Goal: Task Accomplishment & Management: Use online tool/utility

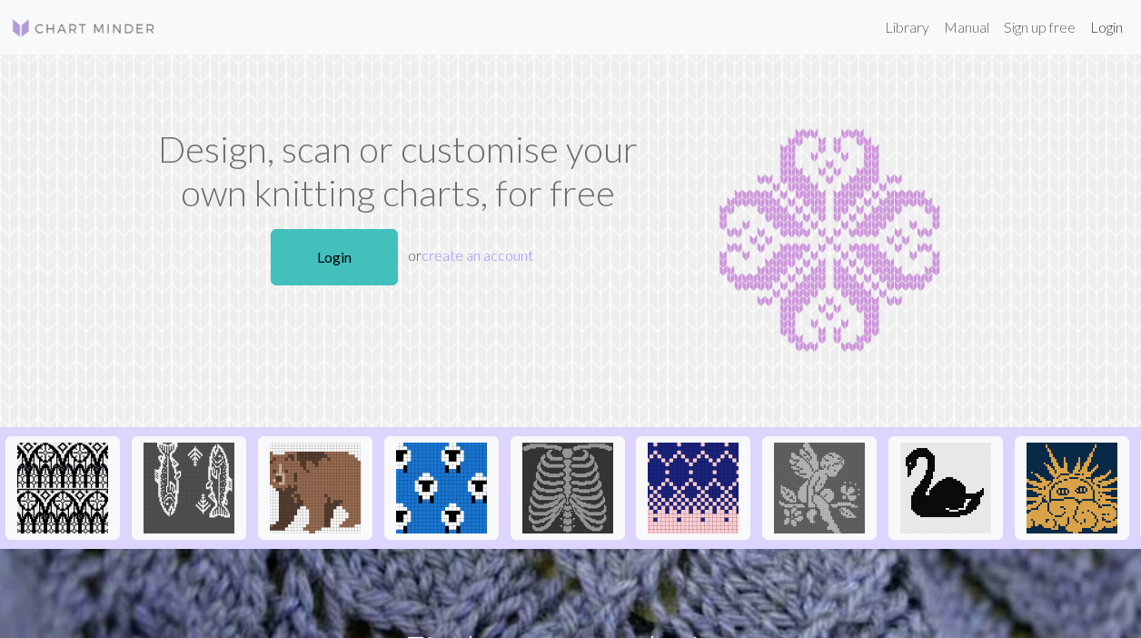
click at [1104, 39] on link "Login" at bounding box center [1106, 27] width 47 height 36
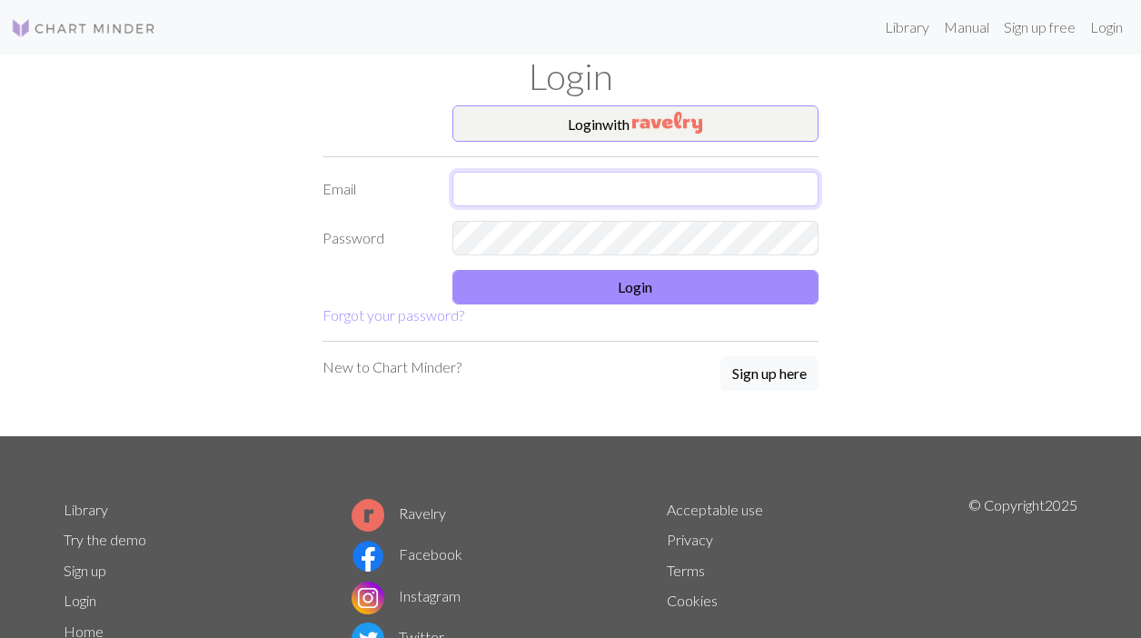
type input "[EMAIL_ADDRESS][DOMAIN_NAME]"
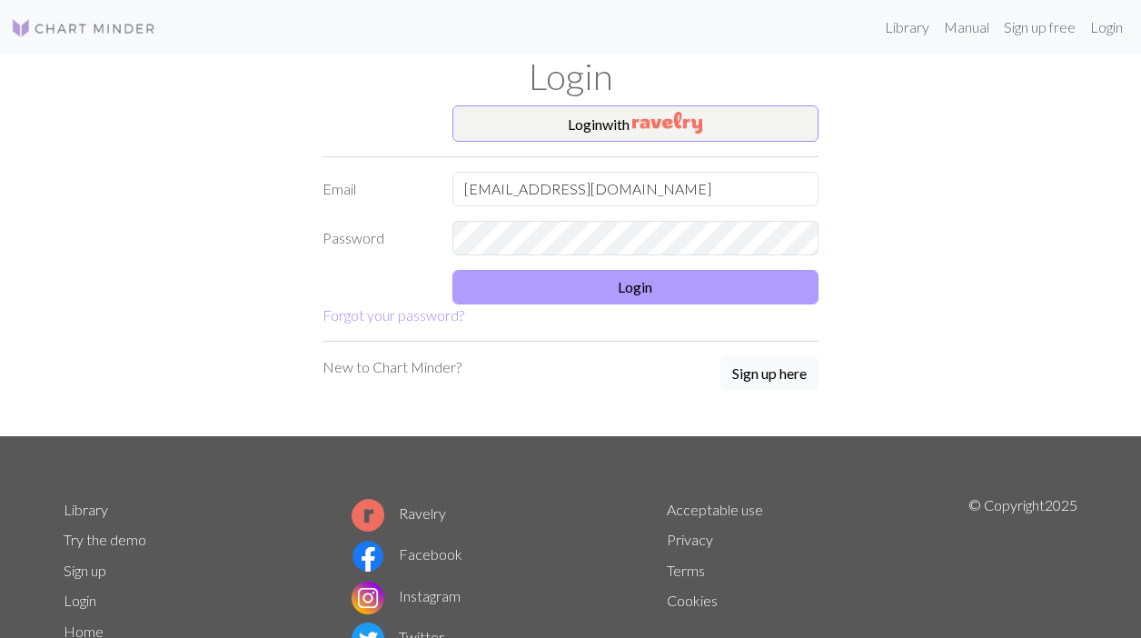
click at [655, 296] on button "Login" at bounding box center [635, 287] width 367 height 35
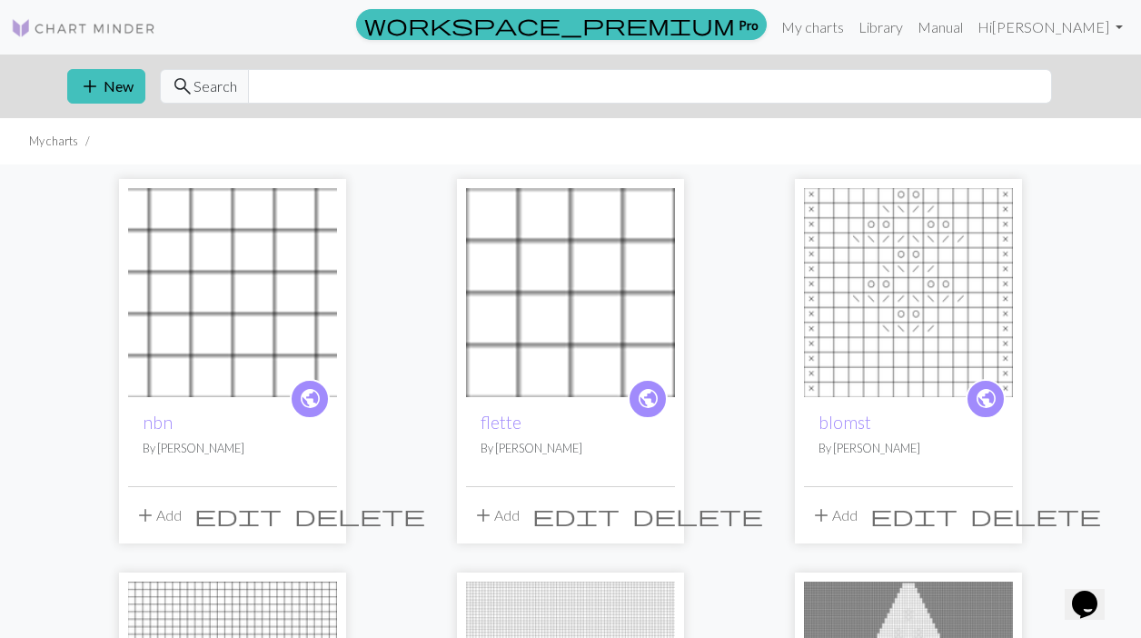
click at [323, 246] on img at bounding box center [232, 292] width 209 height 209
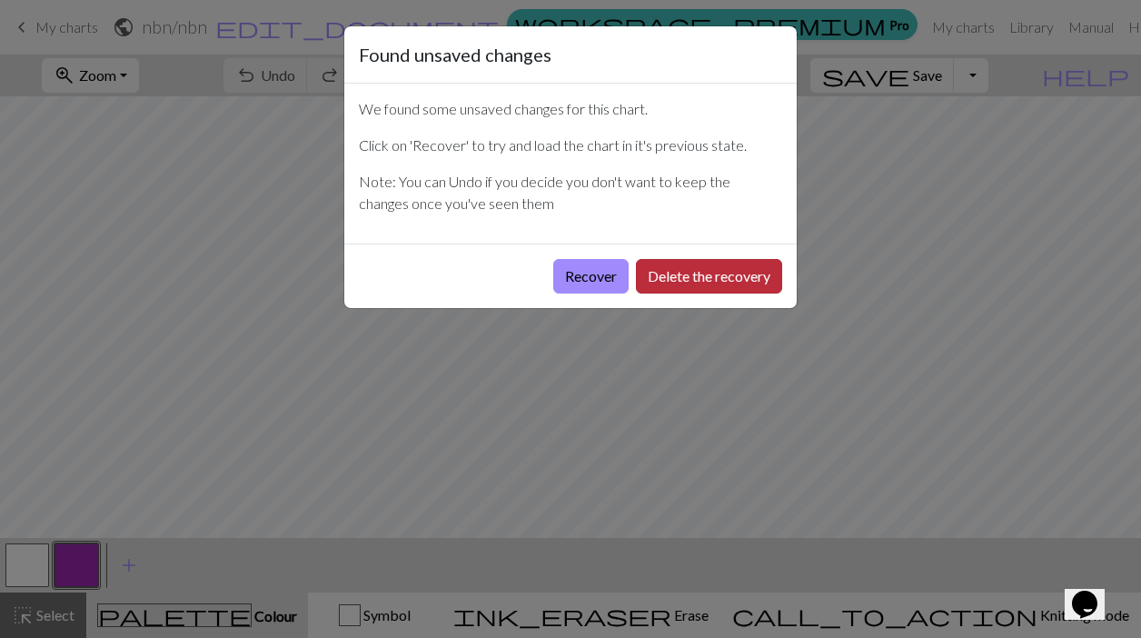
click at [694, 279] on button "Delete the recovery" at bounding box center [709, 276] width 146 height 35
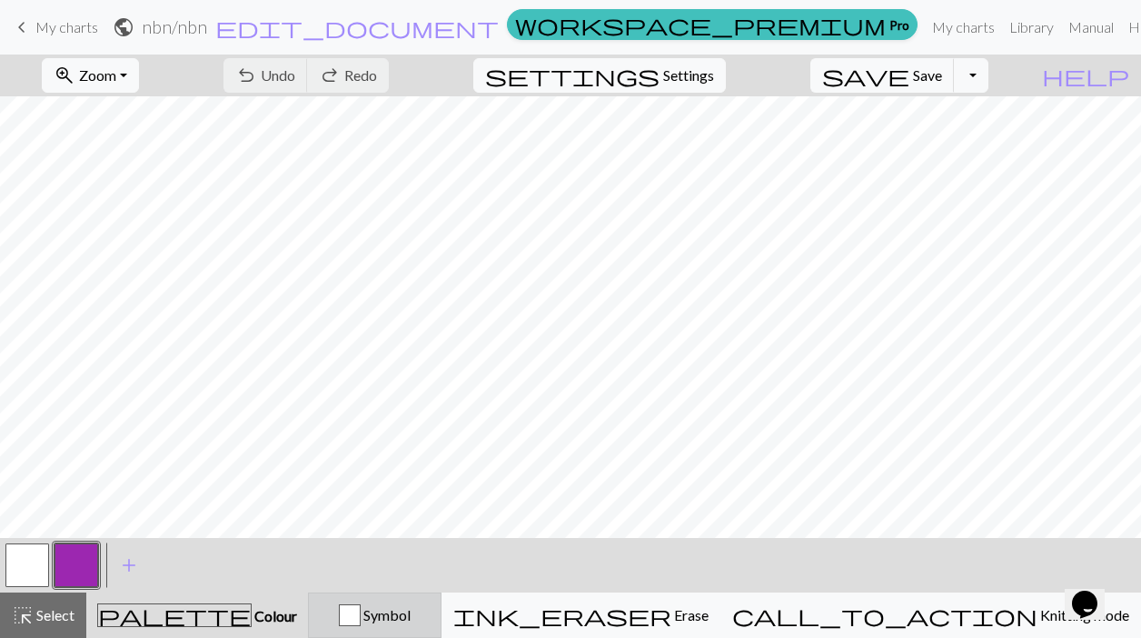
click at [361, 605] on div "button" at bounding box center [350, 615] width 22 height 22
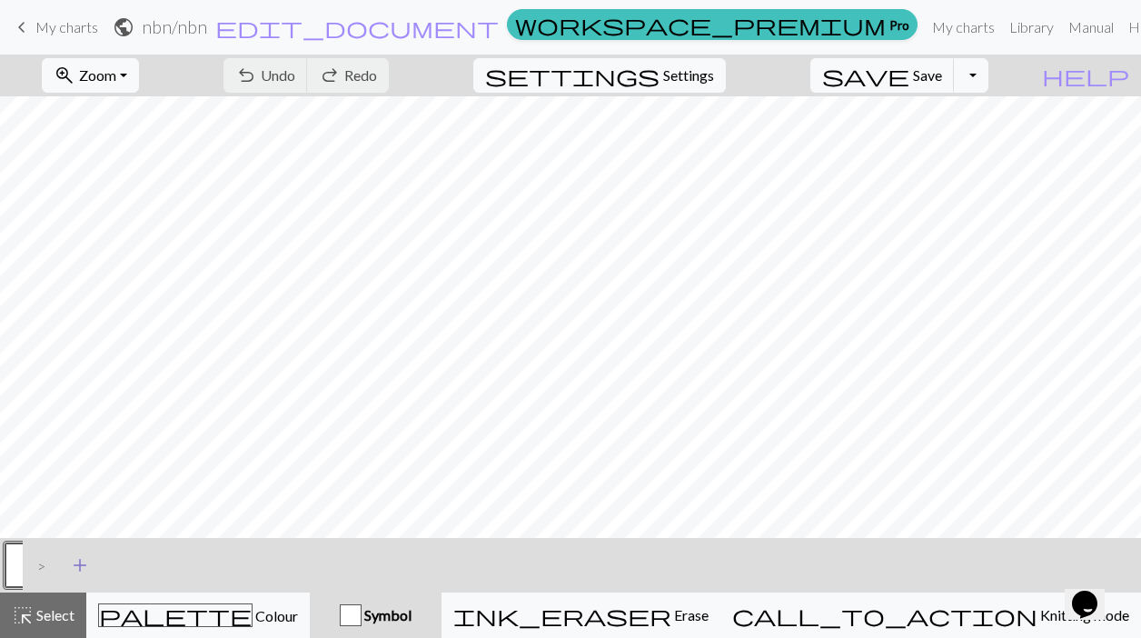
click at [76, 561] on span "add" at bounding box center [80, 564] width 22 height 25
click at [84, 583] on button "button" at bounding box center [77, 565] width 44 height 44
click at [84, 581] on button "button" at bounding box center [77, 565] width 44 height 44
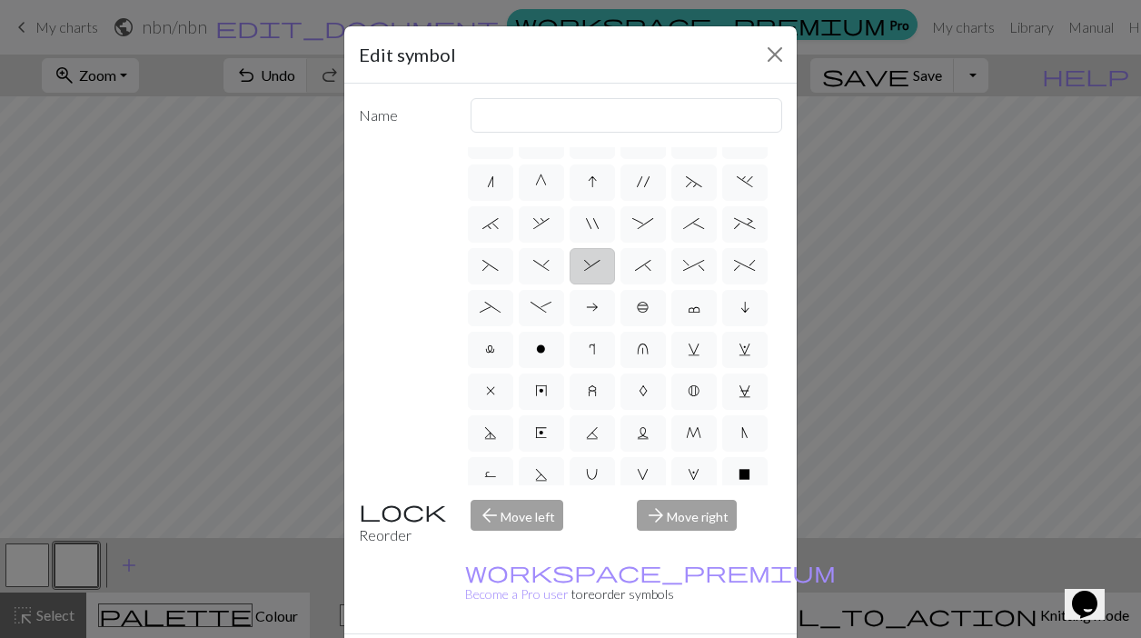
scroll to position [197, 0]
click at [501, 385] on label "x" at bounding box center [490, 389] width 45 height 36
click at [498, 574] on input "x" at bounding box center [492, 580] width 12 height 12
radio input "true"
type input "no stitch"
